Goal: Information Seeking & Learning: Learn about a topic

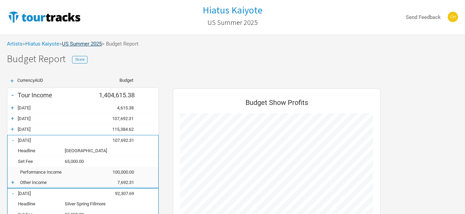
scroll to position [1529, 221]
click at [73, 44] on link "US Summer 2025" at bounding box center [82, 44] width 40 height 6
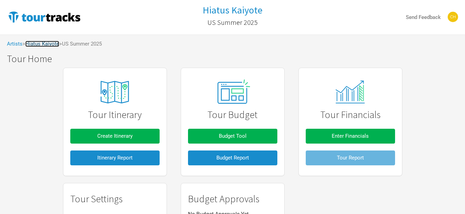
click at [50, 42] on link "Hiatus Kaiyote" at bounding box center [42, 44] width 34 height 6
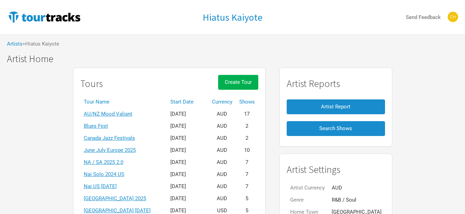
click at [195, 101] on th "Start Date" at bounding box center [188, 102] width 42 height 12
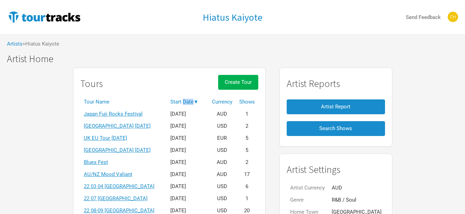
click at [195, 101] on th "Start Date ▼" at bounding box center [188, 102] width 42 height 12
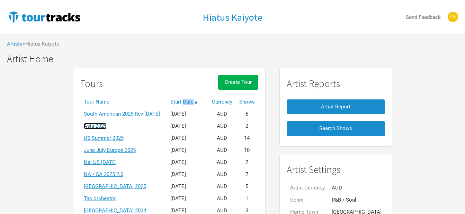
click at [107, 127] on link "Asia 2025" at bounding box center [95, 126] width 23 height 6
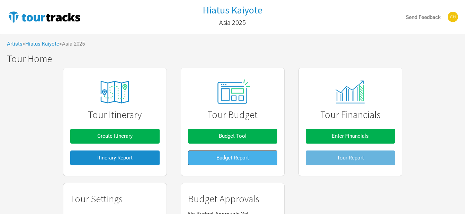
click at [213, 151] on button "Budget Report" at bounding box center [232, 158] width 89 height 15
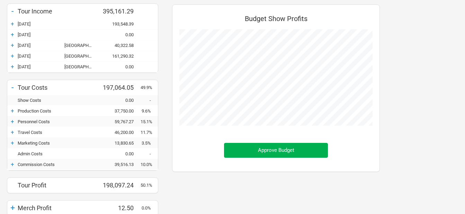
scroll to position [104, 0]
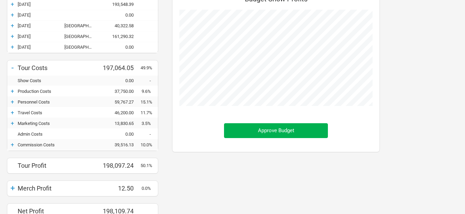
click at [12, 145] on div "+" at bounding box center [12, 144] width 10 height 7
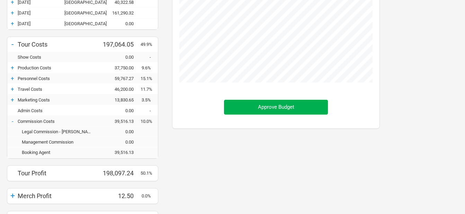
scroll to position [138, 0]
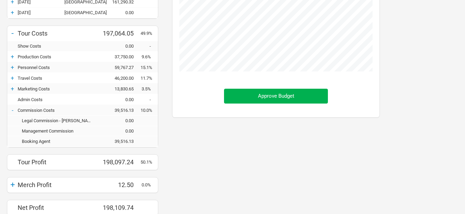
click at [11, 67] on div "+" at bounding box center [12, 67] width 10 height 7
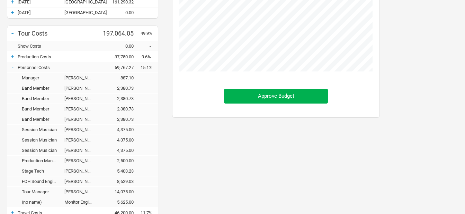
click at [10, 66] on div "-" at bounding box center [12, 67] width 10 height 7
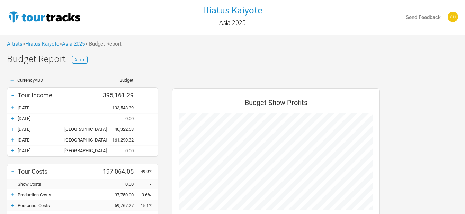
scroll to position [167, 0]
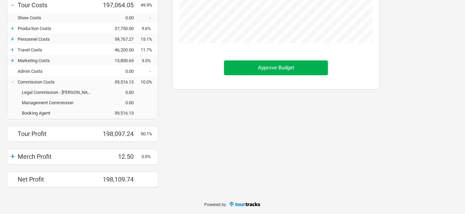
click at [14, 52] on div "+" at bounding box center [12, 49] width 10 height 7
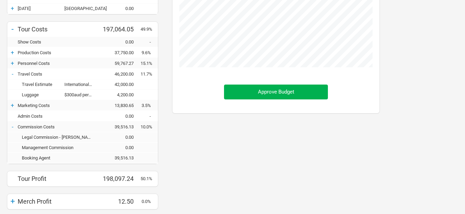
scroll to position [132, 0]
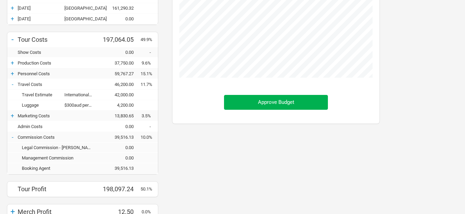
click at [12, 62] on div "+" at bounding box center [12, 63] width 10 height 7
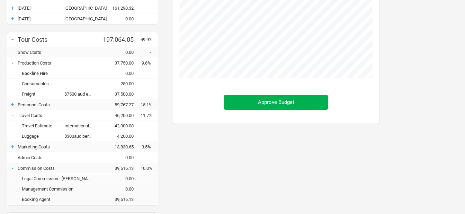
click at [11, 104] on div "+" at bounding box center [12, 104] width 10 height 7
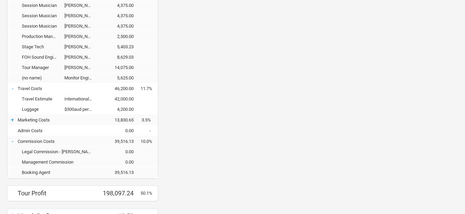
scroll to position [305, 0]
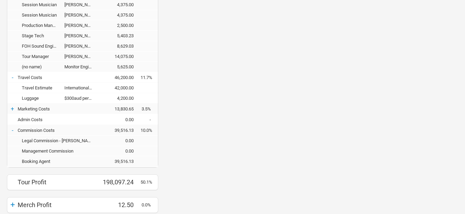
click at [12, 105] on div "+ Marketing Costs 13,830.65 3.5%" at bounding box center [82, 109] width 150 height 10
click at [12, 109] on div "+" at bounding box center [12, 109] width 10 height 7
